Goal: Book appointment/travel/reservation

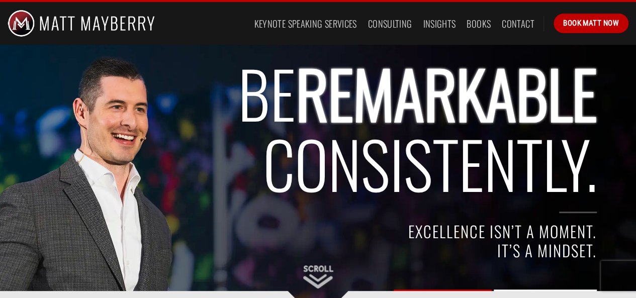
scroll to position [3, 0]
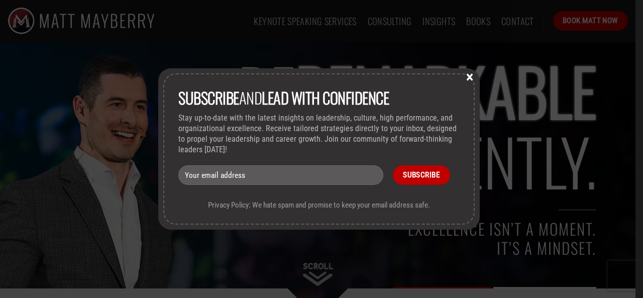
click at [471, 76] on button "×" at bounding box center [469, 76] width 15 height 9
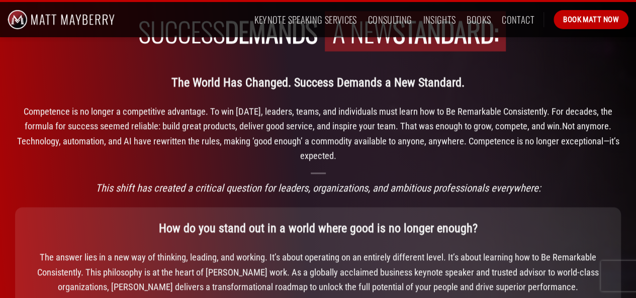
scroll to position [550, 0]
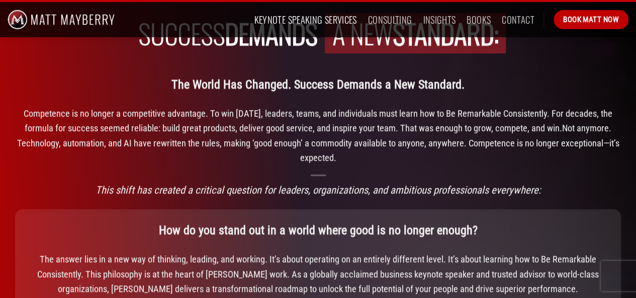
click at [317, 23] on link "Keynote Speaking Services" at bounding box center [305, 20] width 102 height 18
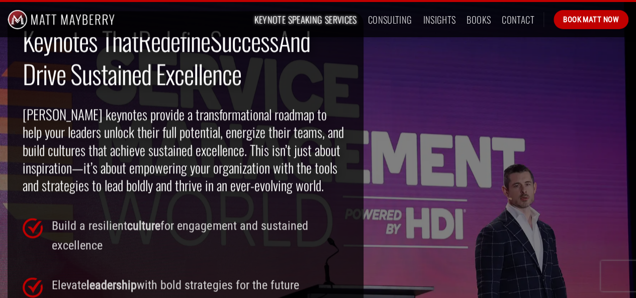
scroll to position [697, 0]
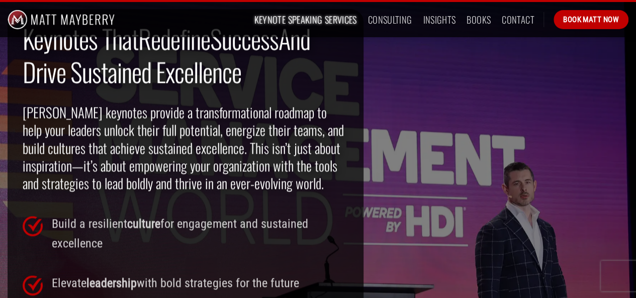
click at [312, 237] on p "Build a resilient culture for engagement and sustained excellence" at bounding box center [200, 233] width 296 height 39
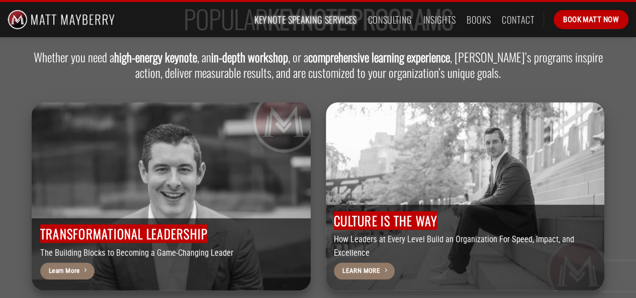
scroll to position [2573, 0]
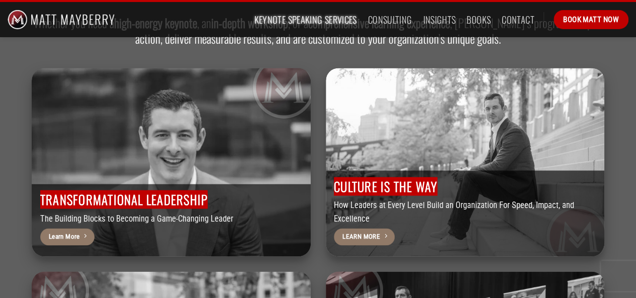
click at [227, 229] on div "Transformational Leadership The Building Blocks to Becoming a Game-Changing Lea…" at bounding box center [171, 221] width 262 height 60
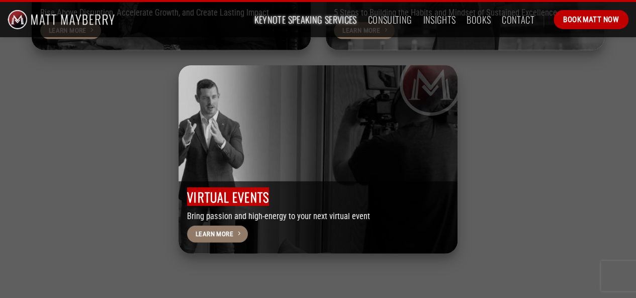
scroll to position [3383, 0]
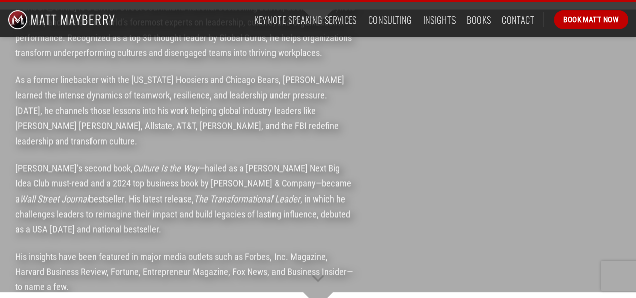
scroll to position [762, 0]
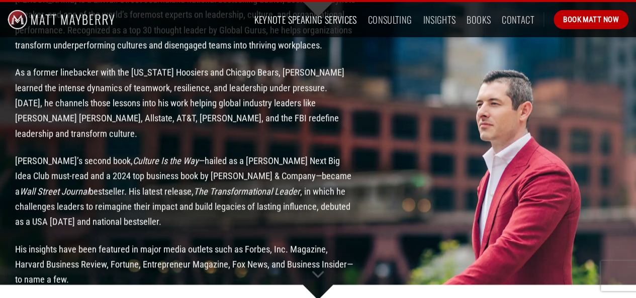
click at [301, 24] on link "Keynote Speaking Services" at bounding box center [305, 20] width 102 height 18
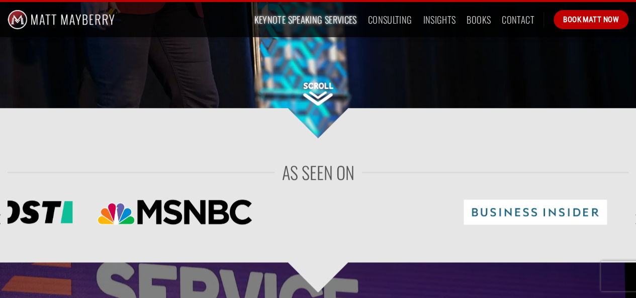
scroll to position [225, 0]
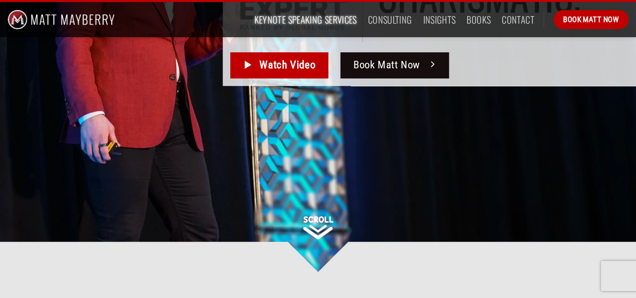
click at [386, 65] on span "Book Matt Now" at bounding box center [386, 65] width 67 height 17
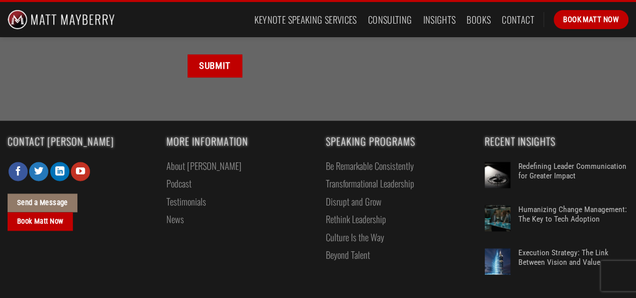
scroll to position [643, 0]
click at [193, 166] on link "About [PERSON_NAME]" at bounding box center [203, 165] width 75 height 18
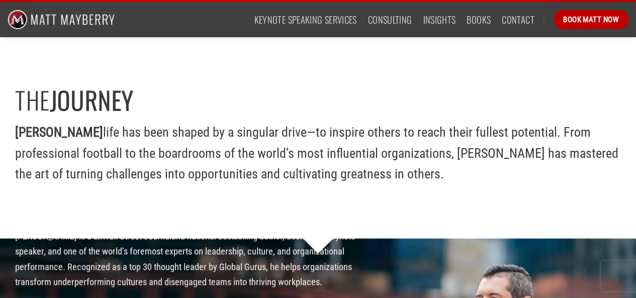
scroll to position [524, 0]
